Goal: Information Seeking & Learning: Find contact information

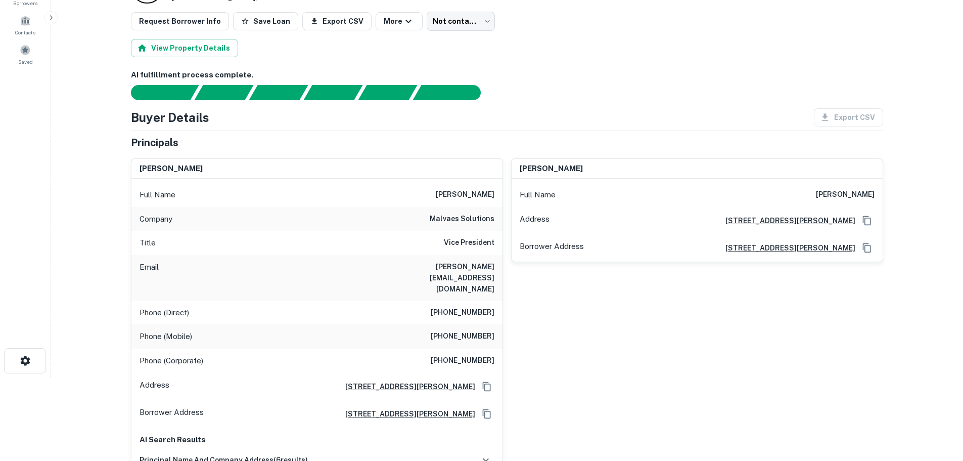
scroll to position [101, 0]
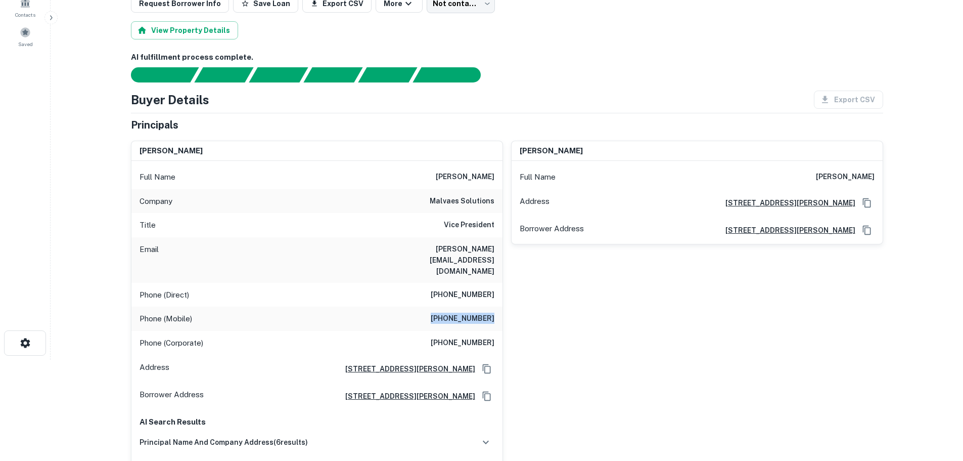
drag, startPoint x: 441, startPoint y: 298, endPoint x: 497, endPoint y: 292, distance: 56.4
click at [497, 306] on div "Phone (Mobile) [PHONE_NUMBER]" at bounding box center [316, 318] width 371 height 24
click at [410, 306] on div "Phone (Mobile) [PHONE_NUMBER]" at bounding box center [316, 318] width 371 height 24
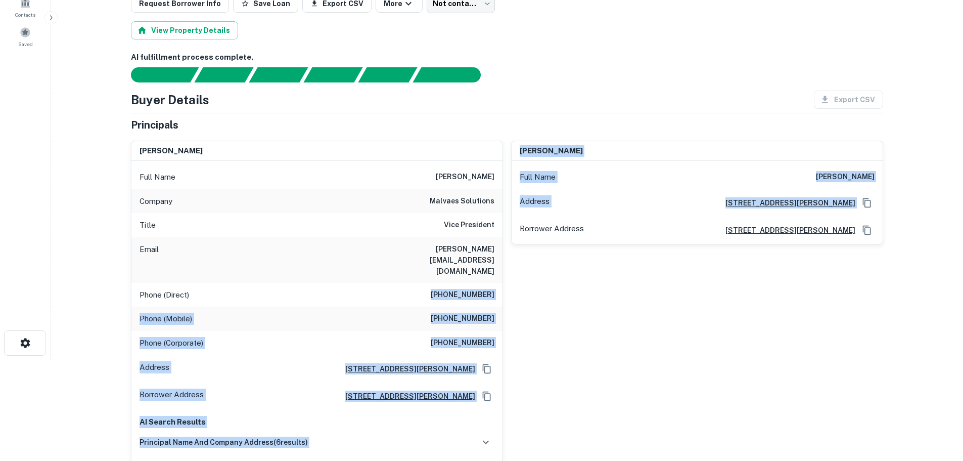
drag, startPoint x: 442, startPoint y: 273, endPoint x: 505, endPoint y: 272, distance: 62.7
click at [505, 272] on div "[PERSON_NAME] Full Name [PERSON_NAME] Company malvaes solutions Title Vice Pres…" at bounding box center [503, 328] width 761 height 393
click at [439, 289] on h6 "(773) 823-1034" at bounding box center [463, 295] width 64 height 12
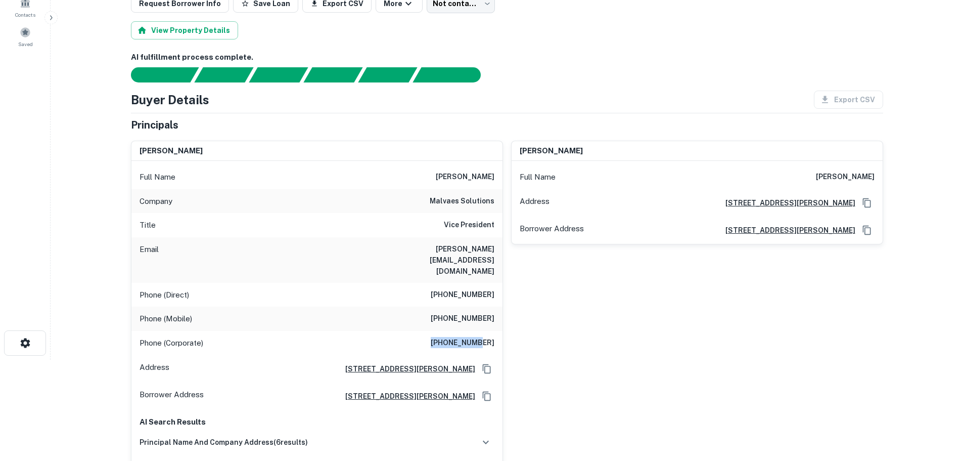
drag, startPoint x: 438, startPoint y: 320, endPoint x: 479, endPoint y: 318, distance: 41.0
click at [479, 331] on div "Phone (Corporate) (773) 573-6779" at bounding box center [316, 343] width 371 height 24
click at [456, 313] on h6 "(773) 559-2107" at bounding box center [463, 319] width 64 height 12
click at [454, 313] on h6 "(773) 559-2107" at bounding box center [463, 319] width 64 height 12
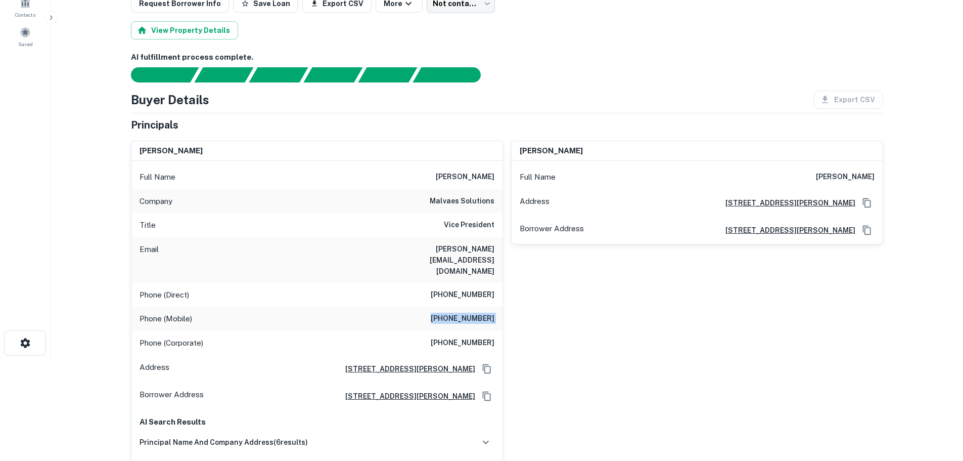
click at [454, 313] on h6 "(773) 559-2107" at bounding box center [463, 319] width 64 height 12
click at [419, 306] on div "Phone (Mobile) (773) 559-2107" at bounding box center [316, 318] width 371 height 24
drag, startPoint x: 434, startPoint y: 204, endPoint x: 493, endPoint y: 202, distance: 58.2
click at [493, 202] on h6 "malvaes solutions" at bounding box center [462, 201] width 65 height 12
click at [440, 200] on h6 "malvaes solutions" at bounding box center [462, 201] width 65 height 12
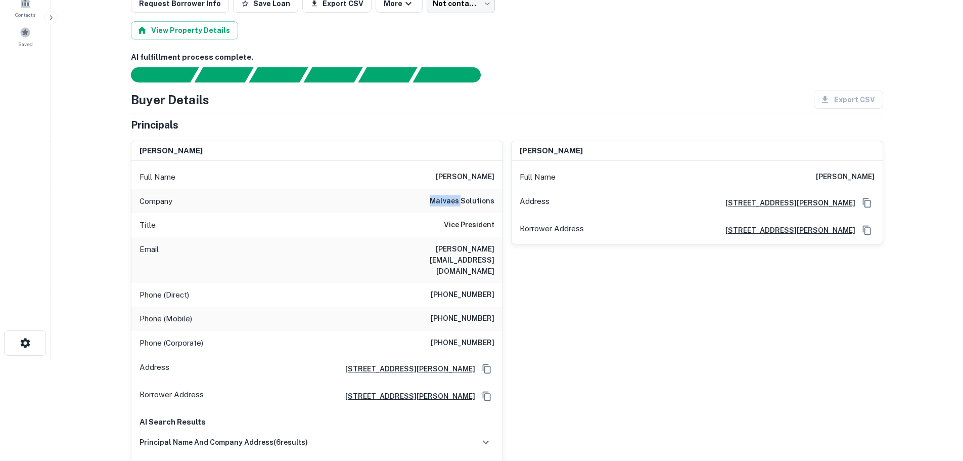
click at [440, 200] on h6 "malvaes solutions" at bounding box center [462, 201] width 65 height 12
drag, startPoint x: 428, startPoint y: 248, endPoint x: 502, endPoint y: 248, distance: 73.8
click at [502, 248] on div "Email ivan@malvaes.com" at bounding box center [316, 260] width 371 height 46
copy h6 "ivan@malvaes.com"
drag, startPoint x: 434, startPoint y: 293, endPoint x: 495, endPoint y: 292, distance: 60.7
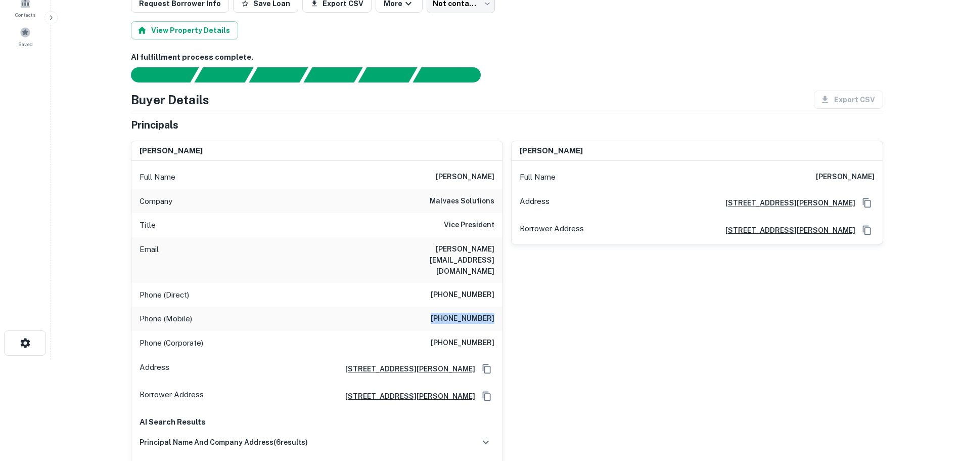
click at [495, 306] on div "Phone (Mobile) (773) 559-2107" at bounding box center [316, 318] width 371 height 24
copy h6 "(773) 559-2107"
drag, startPoint x: 431, startPoint y: 250, endPoint x: 493, endPoint y: 248, distance: 61.7
click at [493, 248] on div "Email ivan@malvaes.com" at bounding box center [316, 260] width 371 height 46
copy h6 "ivan@malvaes.com"
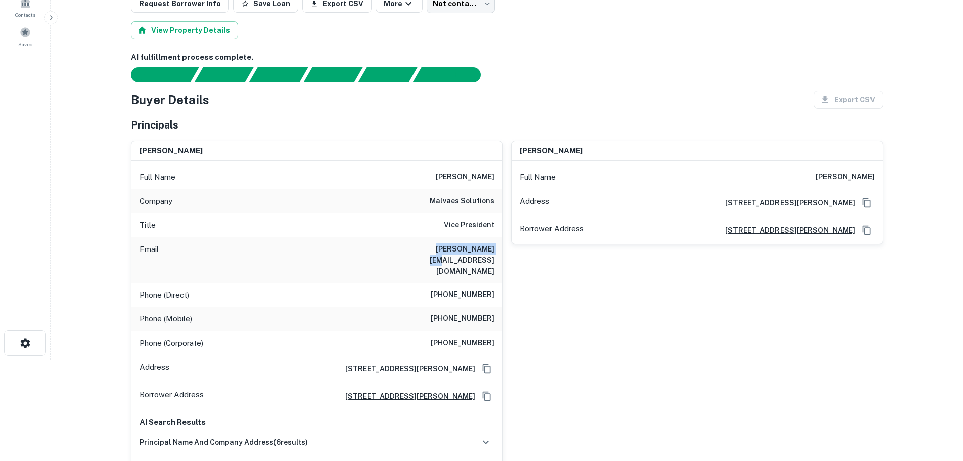
click at [477, 250] on h6 "ivan@malvaes.com" at bounding box center [433, 259] width 121 height 33
click at [420, 251] on div "Email ivan@malvaes.com" at bounding box center [316, 260] width 371 height 46
drag, startPoint x: 431, startPoint y: 254, endPoint x: 495, endPoint y: 251, distance: 63.3
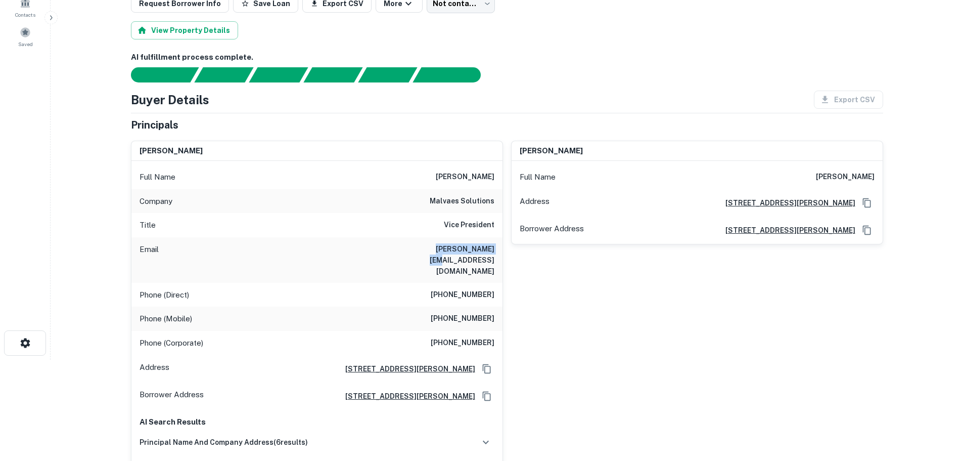
click at [495, 251] on div "Email ivan@malvaes.com" at bounding box center [316, 260] width 371 height 46
copy h6 "ivan@malvaes.com"
click at [441, 245] on h6 "ivan@malvaes.com" at bounding box center [433, 259] width 121 height 33
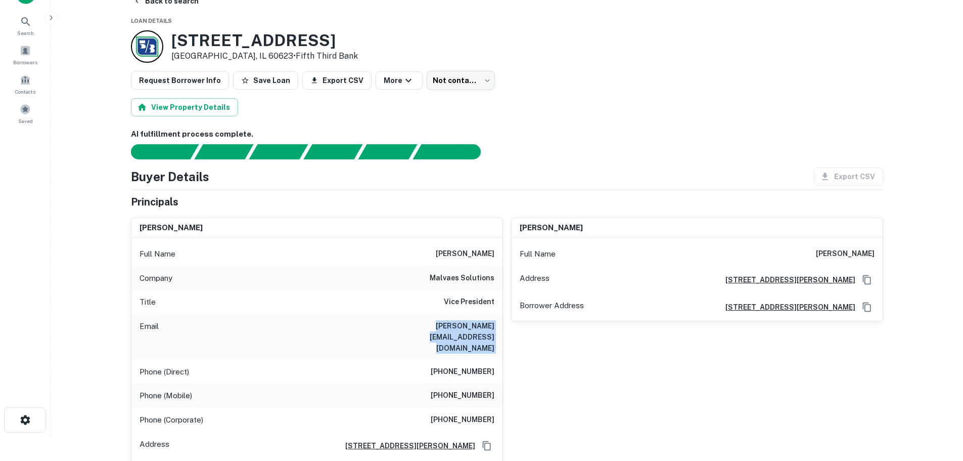
scroll to position [0, 0]
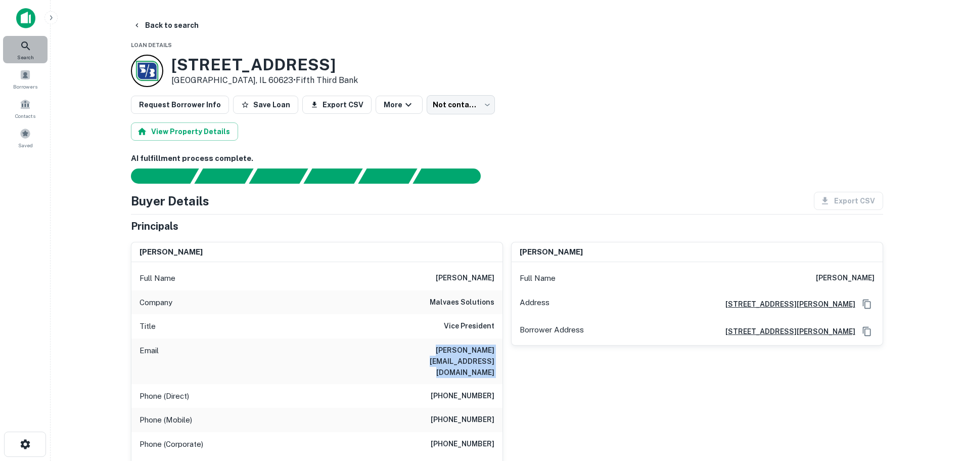
click at [40, 56] on div "Search" at bounding box center [25, 49] width 45 height 27
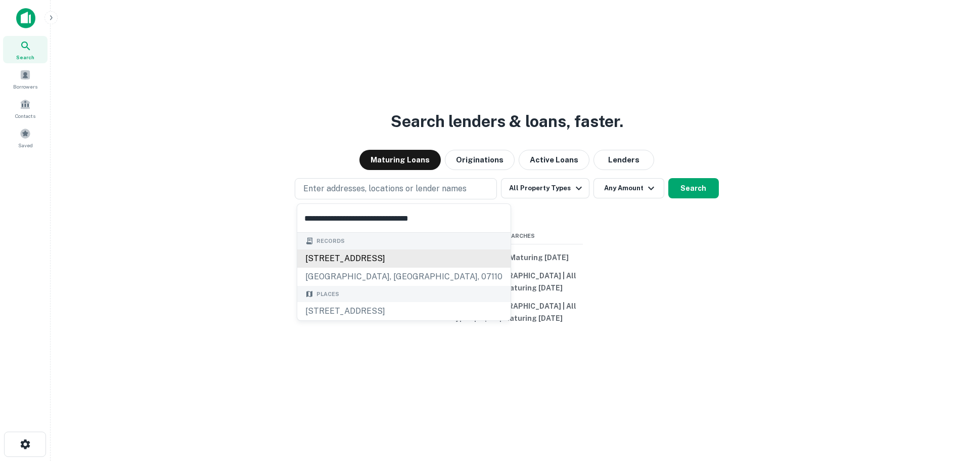
click at [332, 253] on div "185 kingsland st, nutley, nj, 07110" at bounding box center [403, 258] width 213 height 18
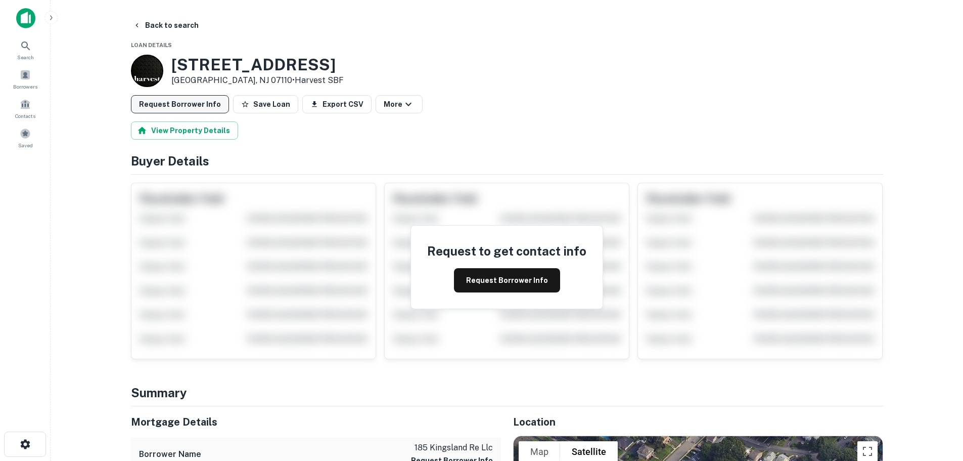
click at [199, 107] on button "Request Borrower Info" at bounding box center [180, 104] width 98 height 18
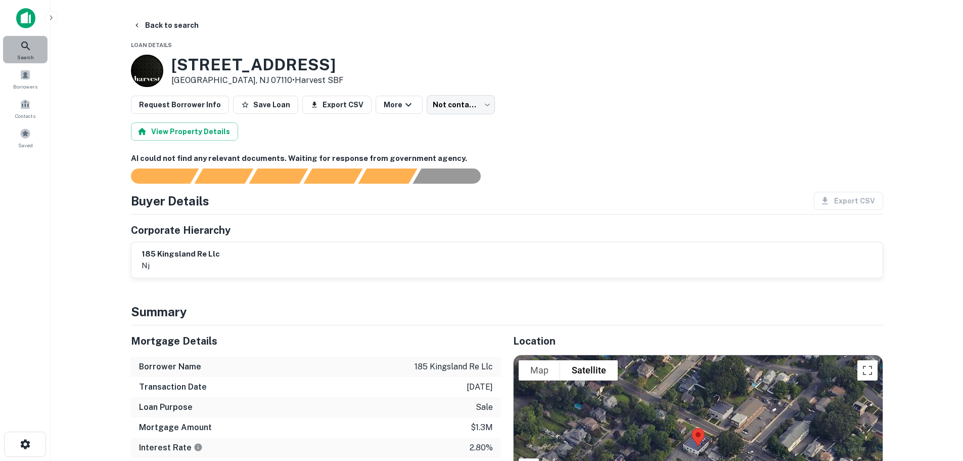
click at [22, 40] on icon at bounding box center [26, 46] width 12 height 12
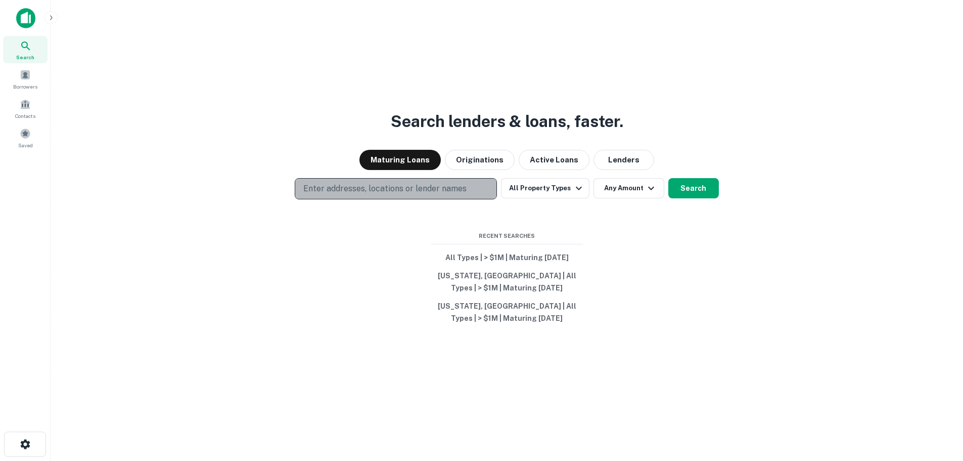
click at [377, 192] on p "Enter addresses, locations or lender names" at bounding box center [384, 189] width 163 height 12
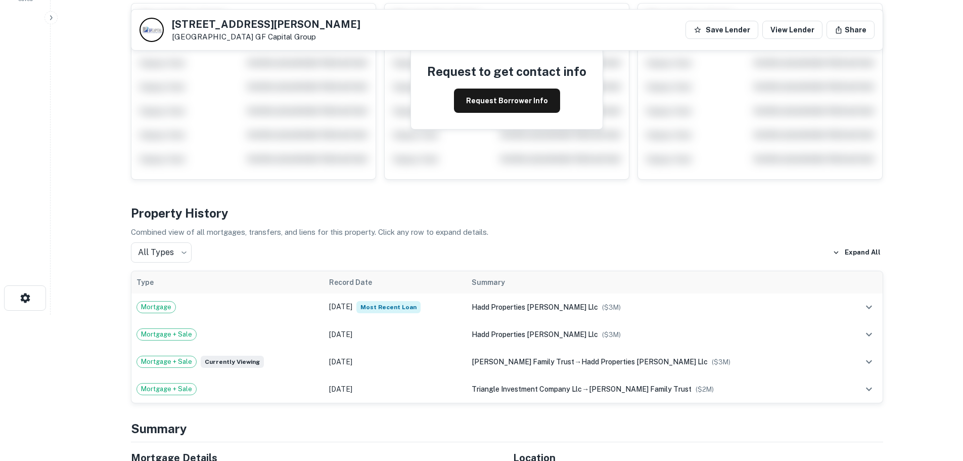
scroll to position [152, 0]
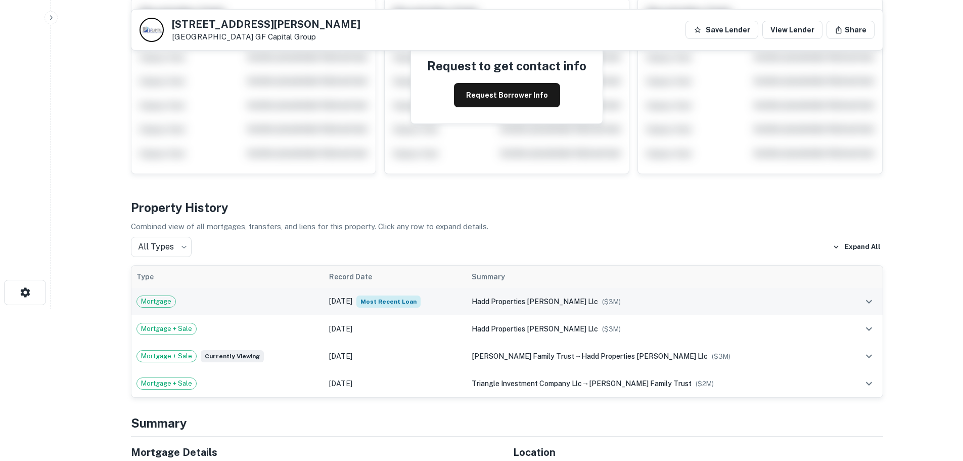
click at [289, 296] on div "Mortgage" at bounding box center [228, 301] width 183 height 12
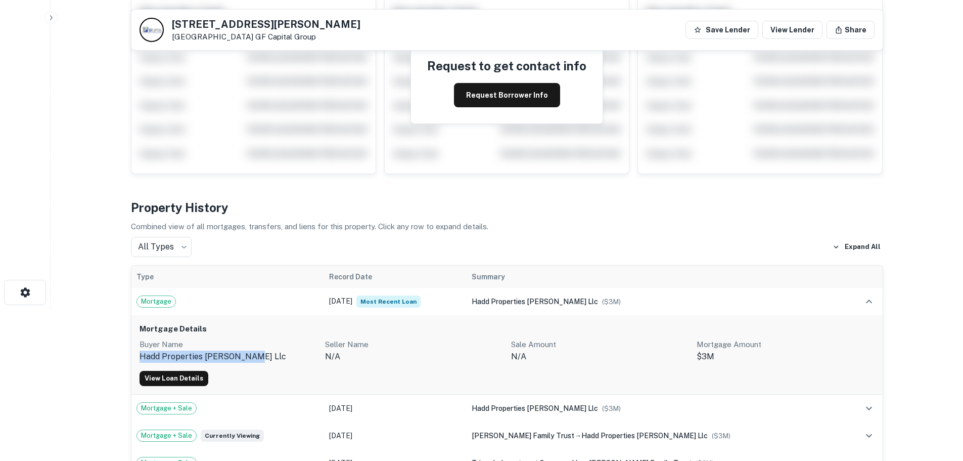
drag, startPoint x: 246, startPoint y: 358, endPoint x: 142, endPoint y: 357, distance: 104.7
click at [142, 357] on p "hadd properties ruffner llc" at bounding box center [229, 356] width 178 height 12
copy p "hadd properties ruffner llc"
click at [174, 375] on link "View Loan Details" at bounding box center [174, 378] width 69 height 15
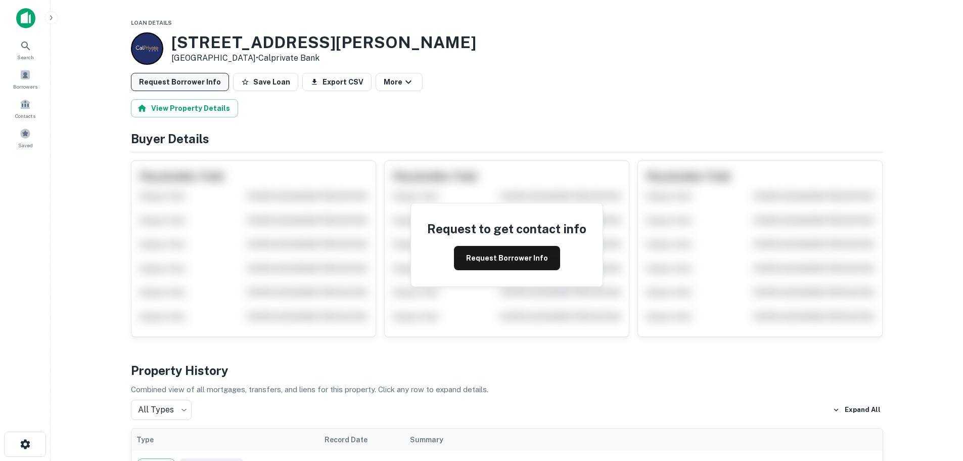
click at [191, 85] on button "Request Borrower Info" at bounding box center [180, 82] width 98 height 18
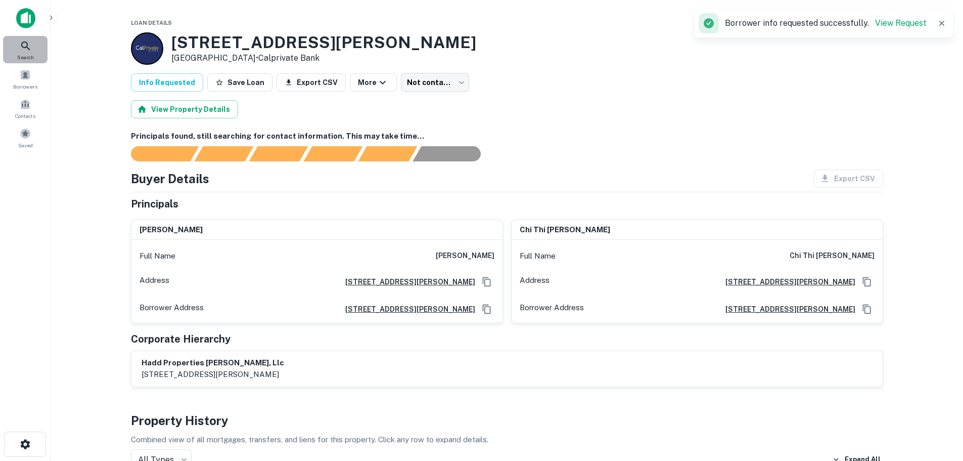
click at [24, 45] on icon at bounding box center [26, 46] width 12 height 12
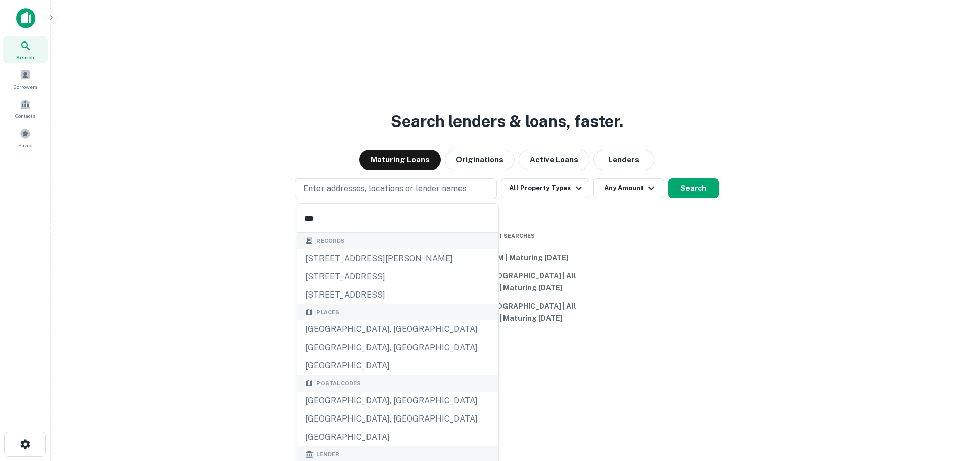
type input "***"
drag, startPoint x: 334, startPoint y: 221, endPoint x: 261, endPoint y: 214, distance: 72.7
click at [265, 216] on body "Search Borrowers Contacts Saved Search lenders & loans, faster. Maturing Loans …" at bounding box center [481, 230] width 963 height 461
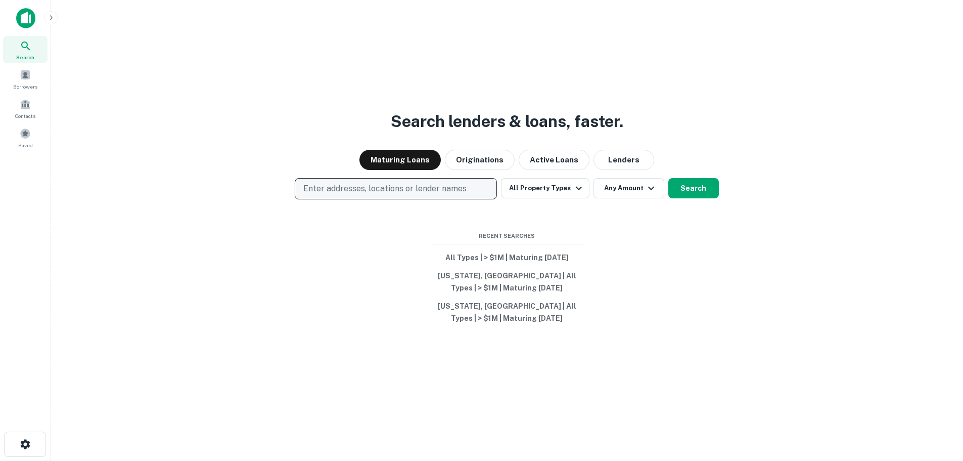
click at [391, 190] on p "Enter addresses, locations or lender names" at bounding box center [384, 189] width 163 height 12
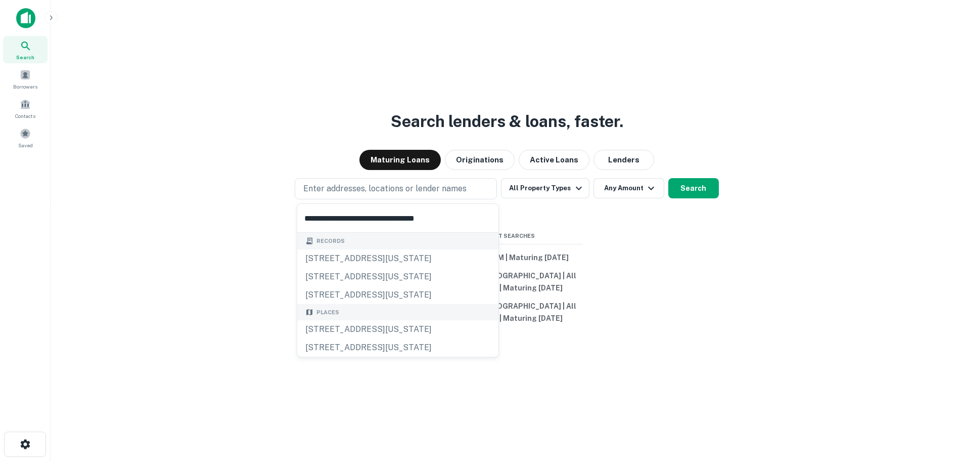
click at [452, 215] on input "**********" at bounding box center [397, 218] width 201 height 28
type input "**********"
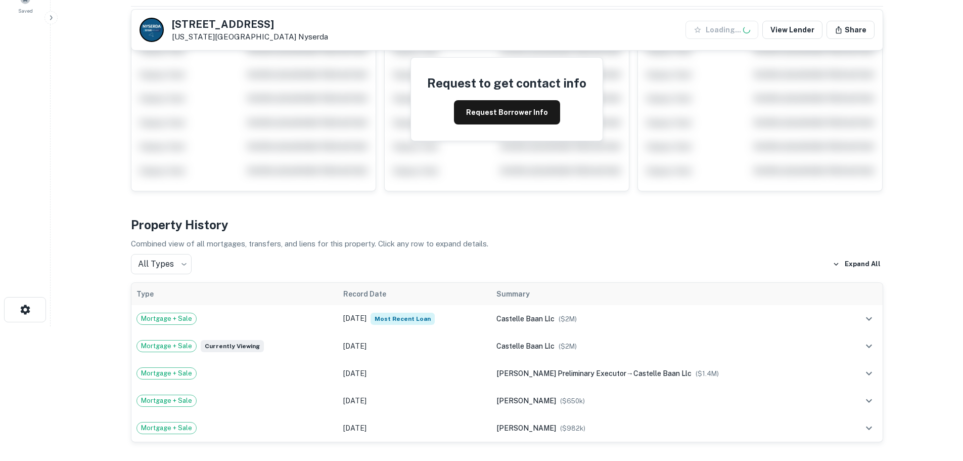
scroll to position [152, 0]
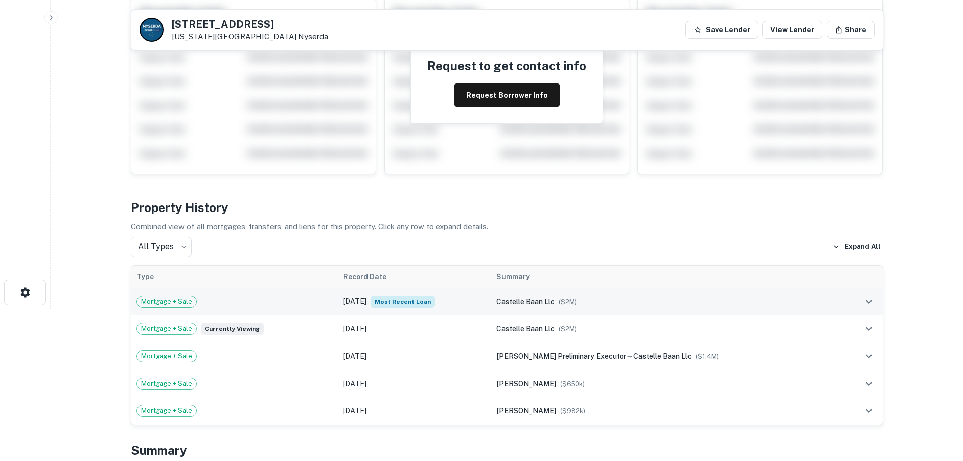
click at [250, 300] on div "Mortgage + Sale" at bounding box center [235, 301] width 197 height 12
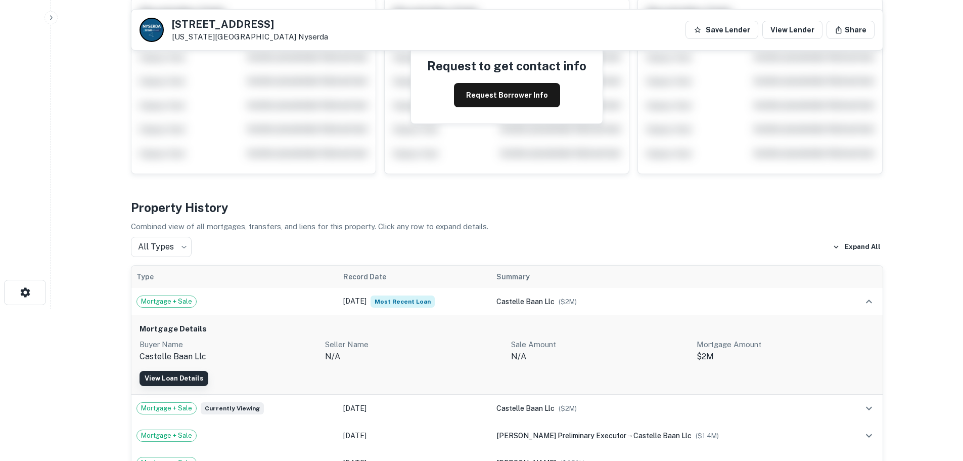
click at [186, 379] on link "View Loan Details" at bounding box center [174, 378] width 69 height 15
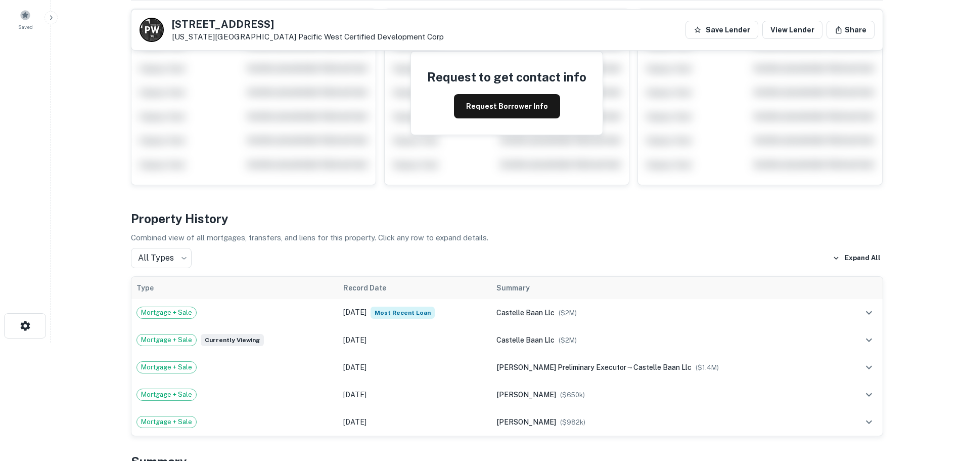
scroll to position [101, 0]
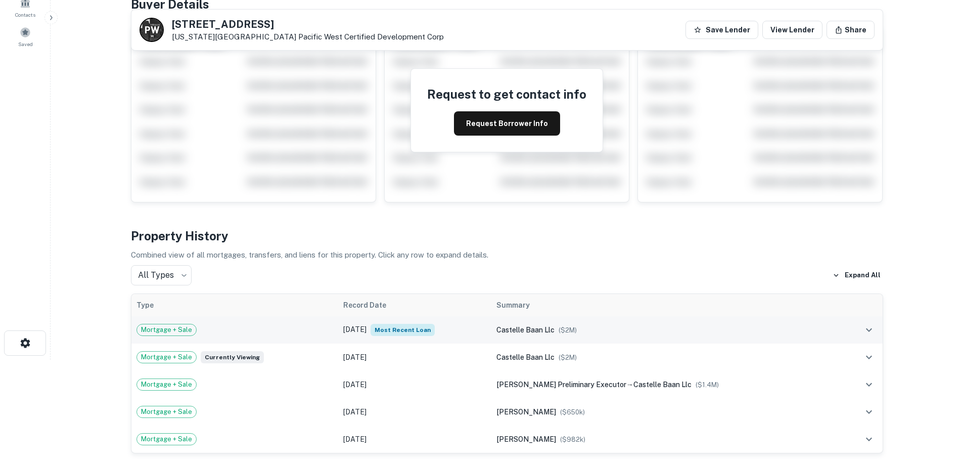
click at [275, 329] on div "Mortgage + Sale" at bounding box center [235, 330] width 197 height 12
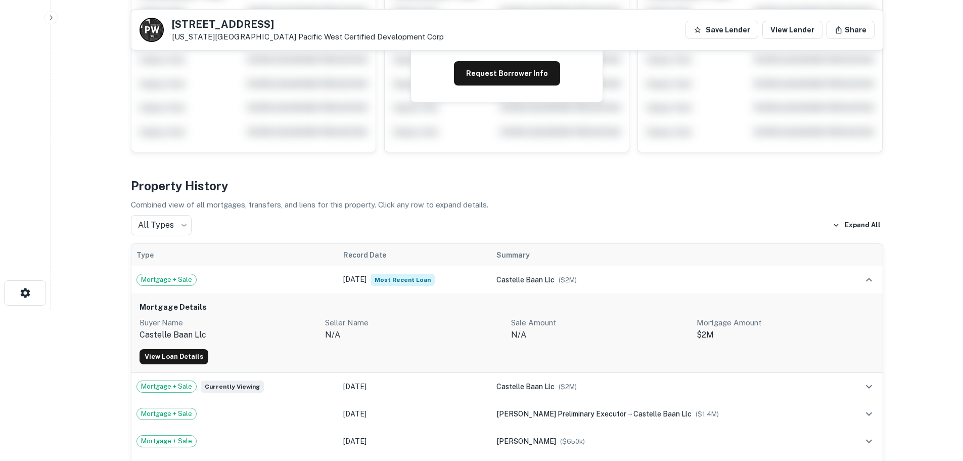
scroll to position [152, 0]
click at [187, 357] on link "View Loan Details" at bounding box center [174, 355] width 69 height 15
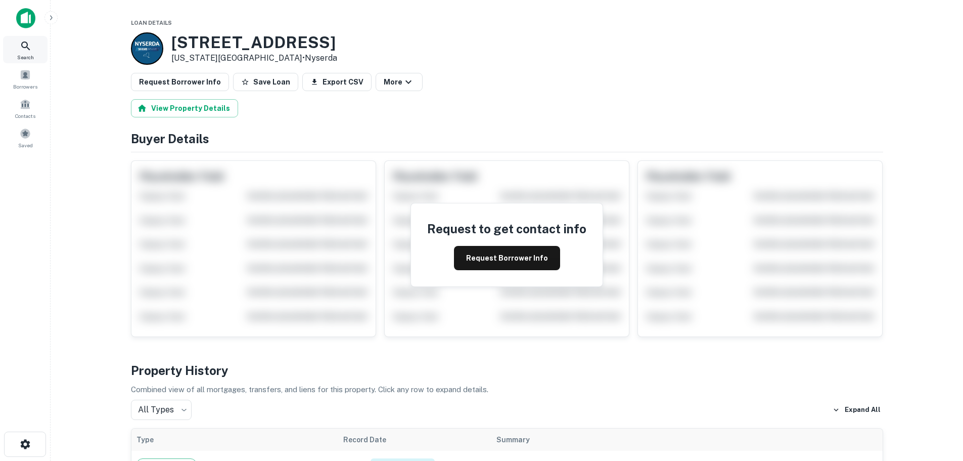
click at [31, 50] on icon at bounding box center [26, 46] width 12 height 12
